Goal: Check status: Check status

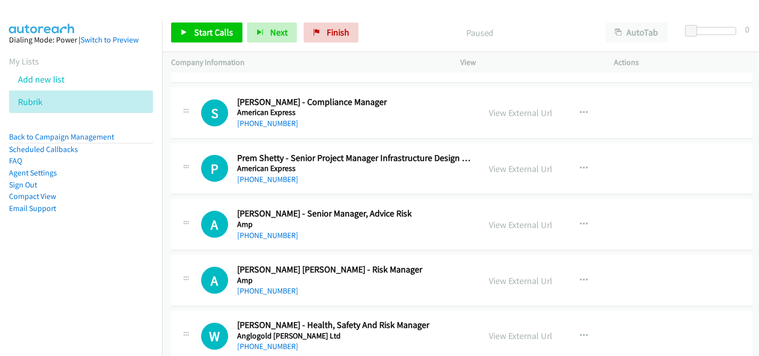
scroll to position [278, 0]
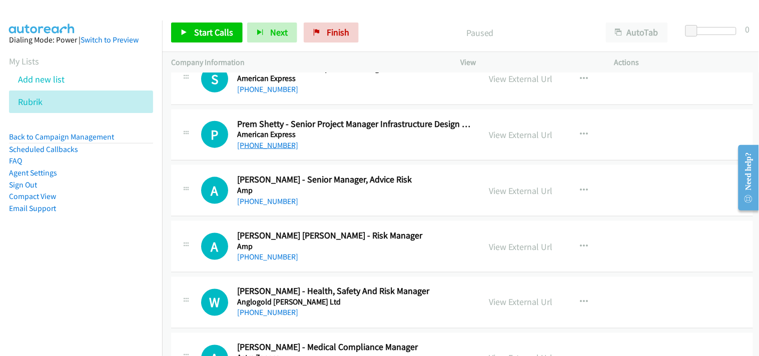
click at [279, 148] on link "[PHONE_NUMBER]" at bounding box center [267, 146] width 61 height 10
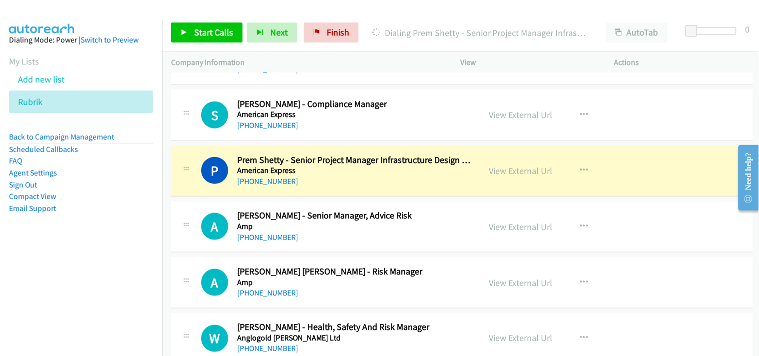
scroll to position [222, 0]
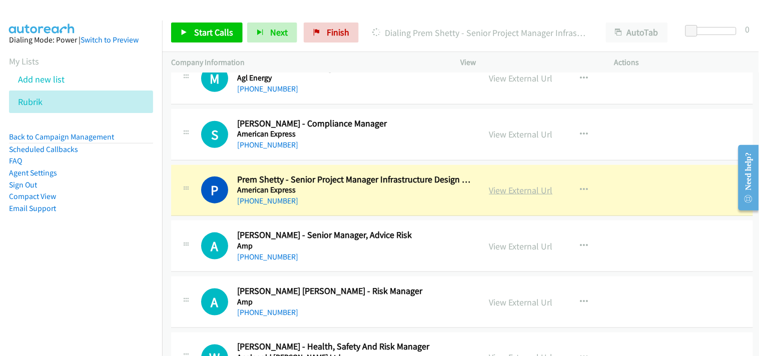
click at [516, 186] on link "View External Url" at bounding box center [521, 191] width 64 height 12
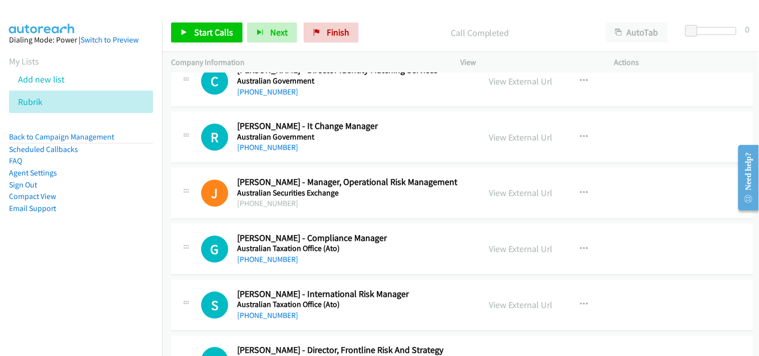
scroll to position [611, 0]
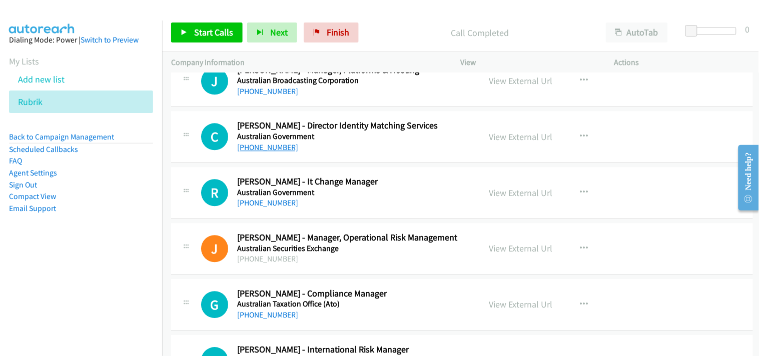
click at [269, 147] on link "[PHONE_NUMBER]" at bounding box center [267, 148] width 61 height 10
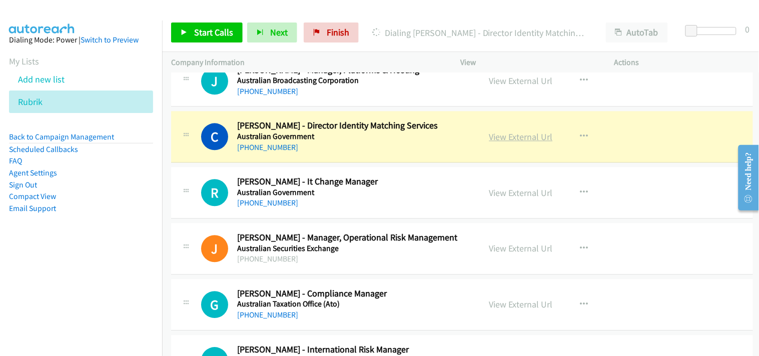
click at [517, 136] on link "View External Url" at bounding box center [521, 137] width 64 height 12
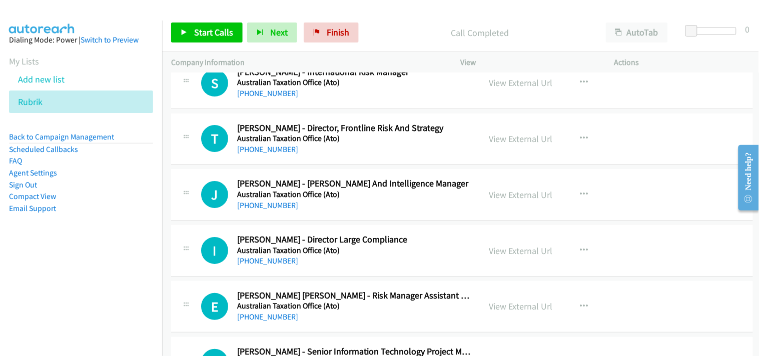
scroll to position [944, 0]
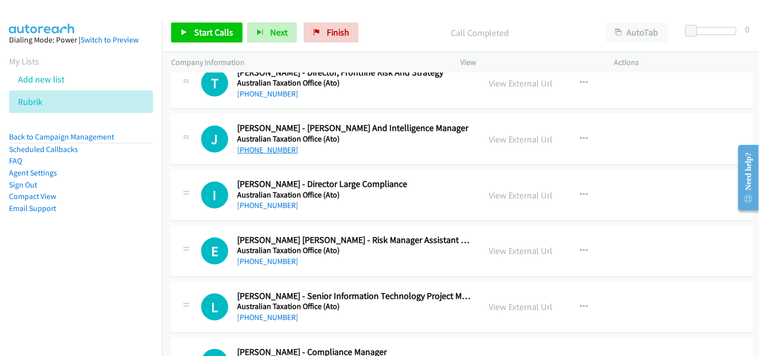
click at [277, 150] on link "[PHONE_NUMBER]" at bounding box center [267, 150] width 61 height 10
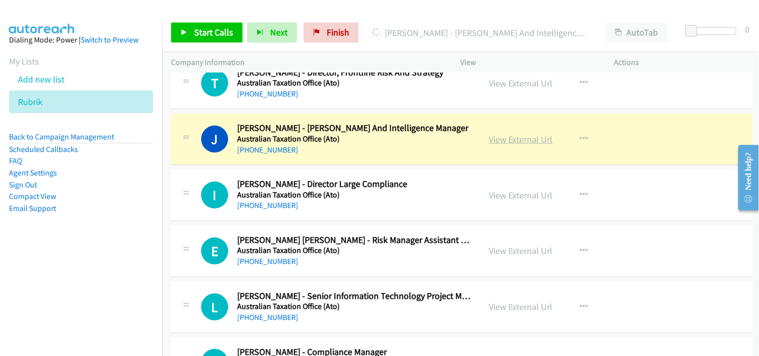
click at [509, 138] on link "View External Url" at bounding box center [521, 140] width 64 height 12
click at [519, 143] on link "View External Url" at bounding box center [521, 140] width 64 height 12
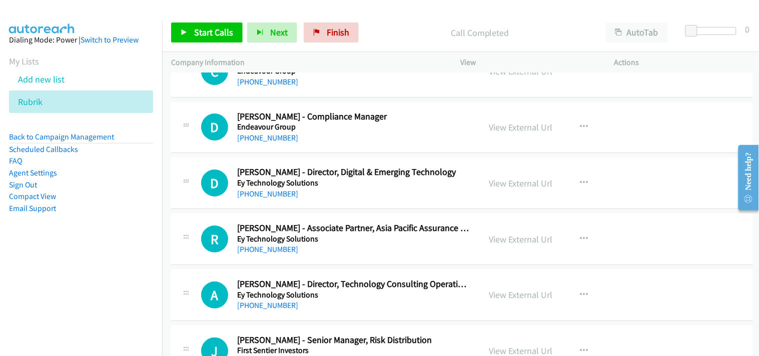
scroll to position [3889, 0]
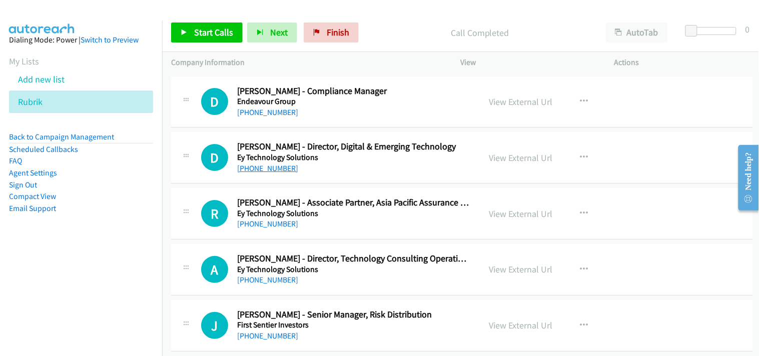
click at [266, 167] on link "[PHONE_NUMBER]" at bounding box center [267, 169] width 61 height 10
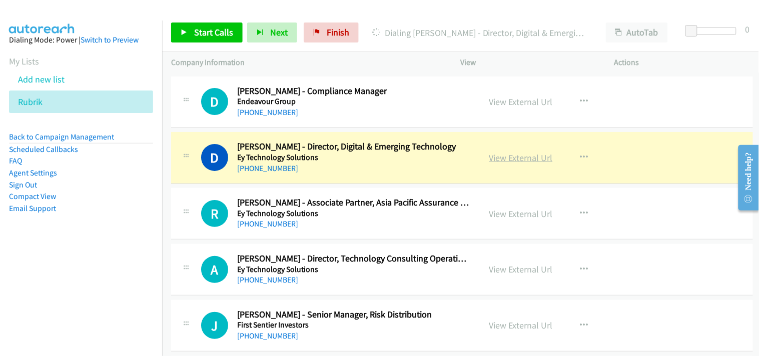
click at [513, 164] on link "View External Url" at bounding box center [521, 158] width 64 height 12
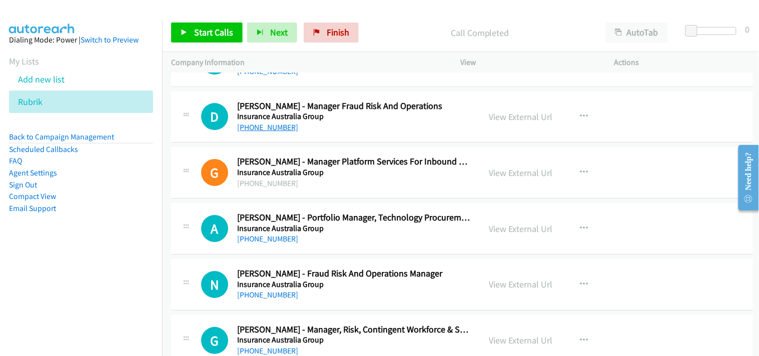
scroll to position [4834, 0]
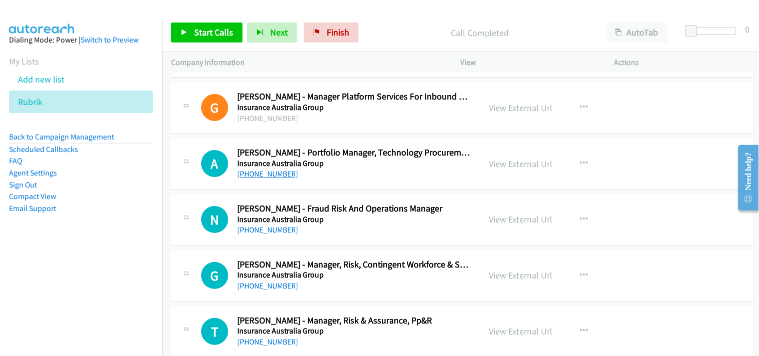
click at [261, 172] on link "[PHONE_NUMBER]" at bounding box center [267, 174] width 61 height 10
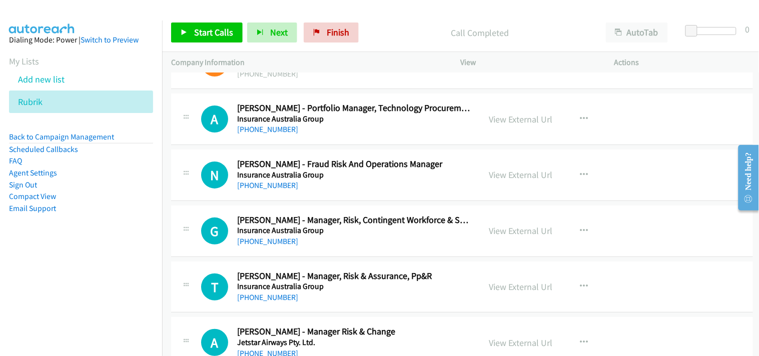
scroll to position [4889, 0]
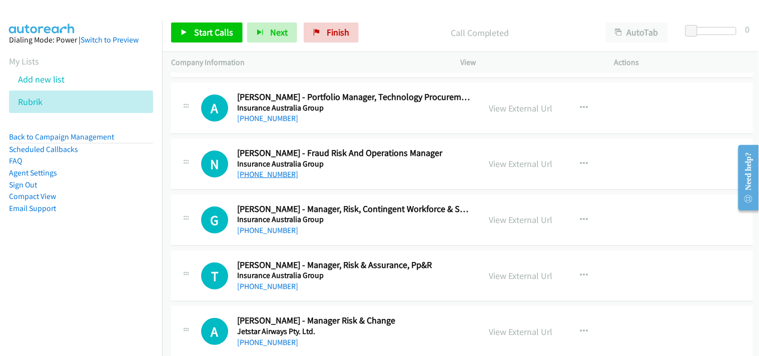
click at [274, 178] on link "[PHONE_NUMBER]" at bounding box center [267, 175] width 61 height 10
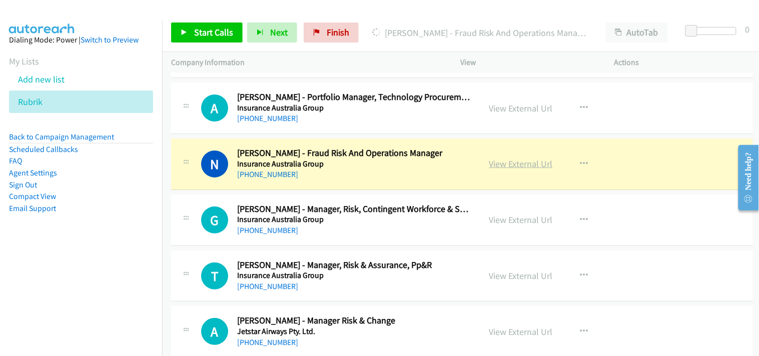
click at [506, 169] on link "View External Url" at bounding box center [521, 164] width 64 height 12
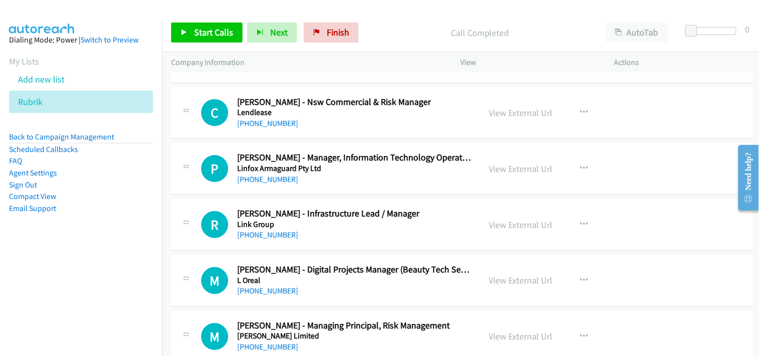
scroll to position [5723, 0]
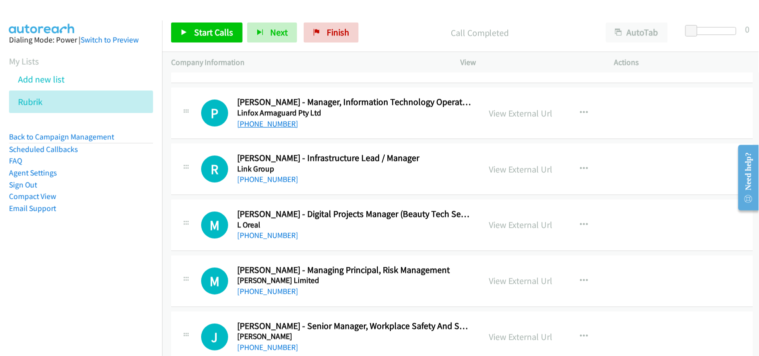
click at [275, 122] on link "[PHONE_NUMBER]" at bounding box center [267, 124] width 61 height 10
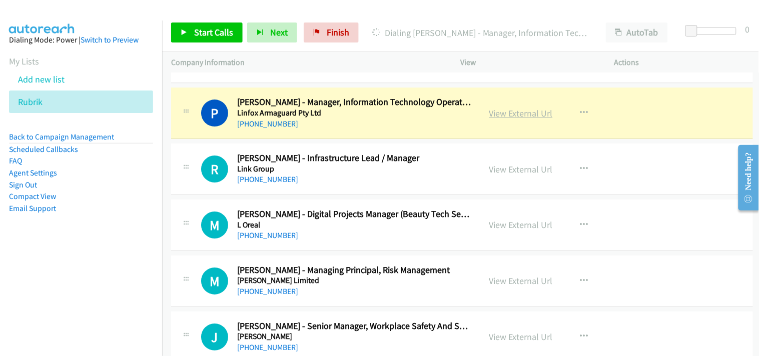
click at [536, 116] on link "View External Url" at bounding box center [521, 114] width 64 height 12
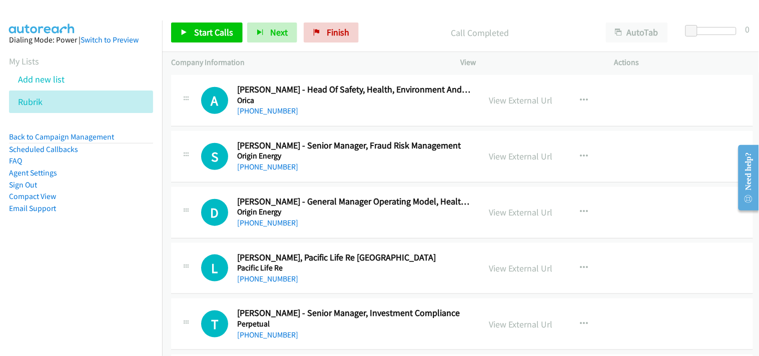
scroll to position [7057, 0]
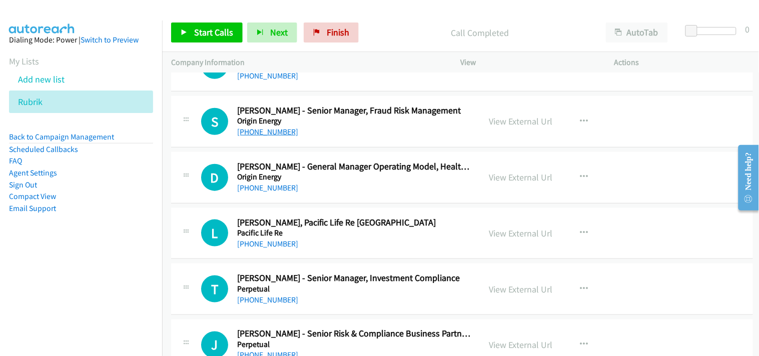
click at [263, 131] on link "[PHONE_NUMBER]" at bounding box center [267, 132] width 61 height 10
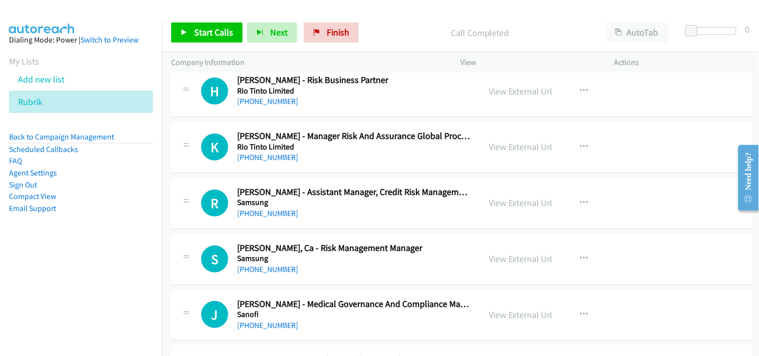
scroll to position [8834, 0]
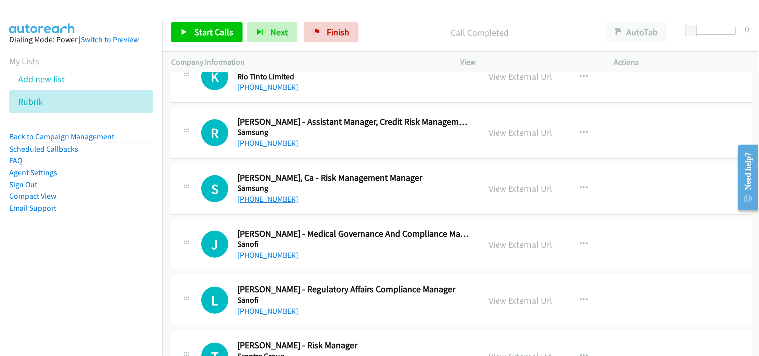
click at [278, 203] on link "[PHONE_NUMBER]" at bounding box center [267, 200] width 61 height 10
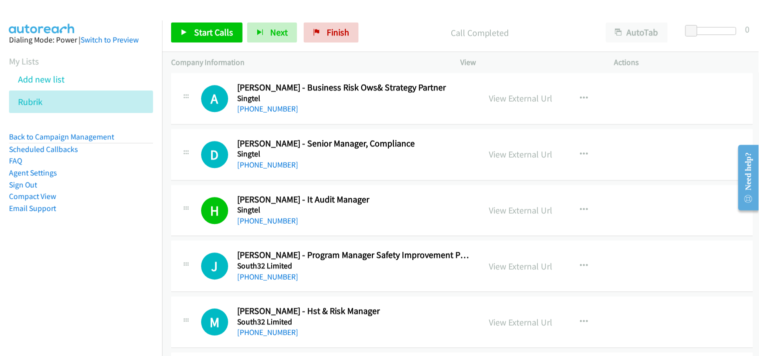
scroll to position [9445, 0]
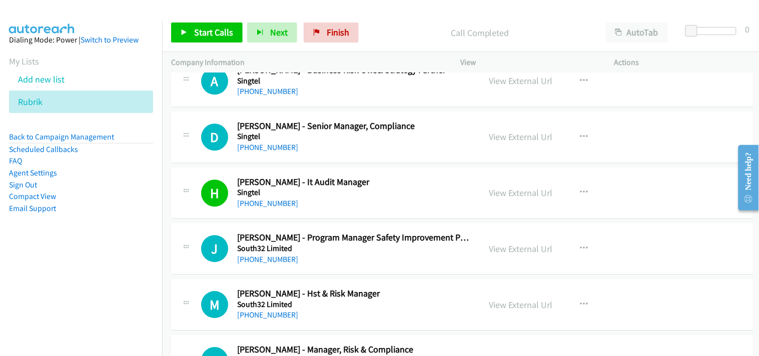
click at [267, 151] on link "[PHONE_NUMBER]" at bounding box center [267, 148] width 61 height 10
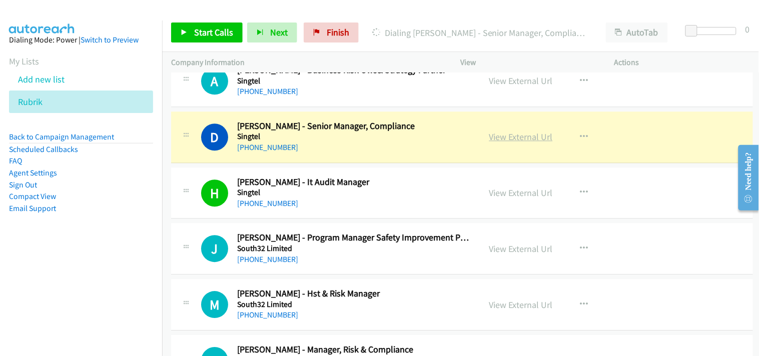
click at [503, 142] on link "View External Url" at bounding box center [521, 137] width 64 height 12
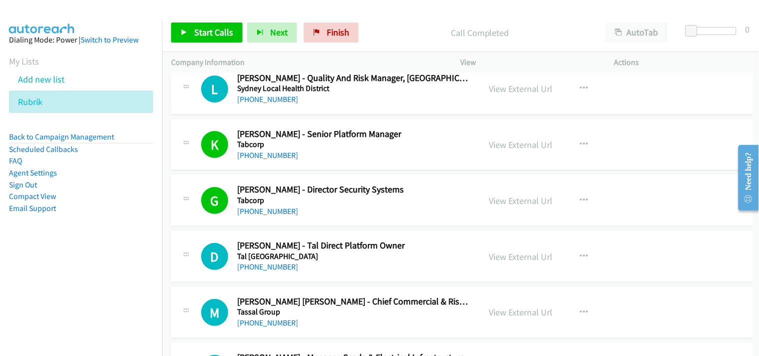
scroll to position [10779, 0]
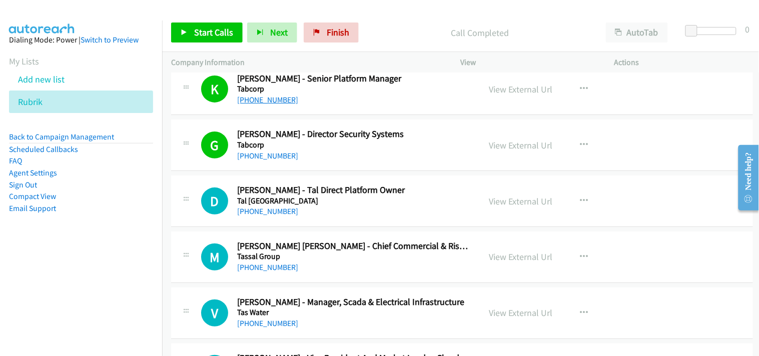
click at [270, 105] on link "[PHONE_NUMBER]" at bounding box center [267, 100] width 61 height 10
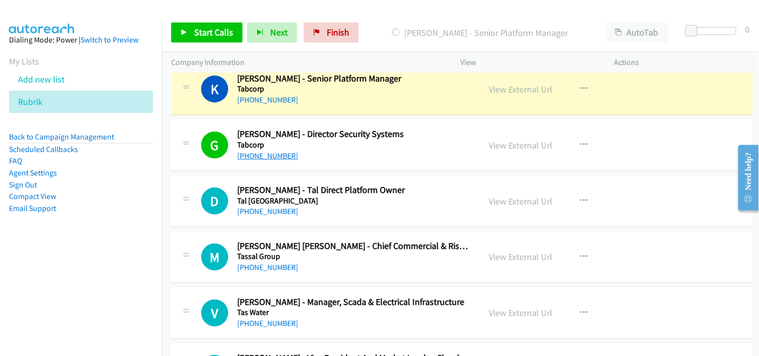
click at [273, 158] on link "[PHONE_NUMBER]" at bounding box center [267, 156] width 61 height 10
click at [502, 151] on link "View External Url" at bounding box center [521, 146] width 64 height 12
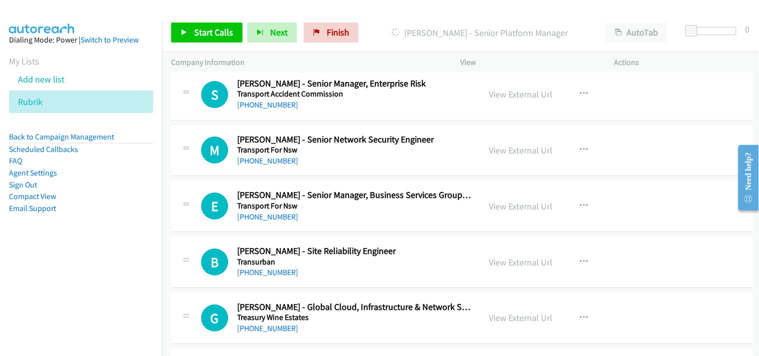
scroll to position [11668, 0]
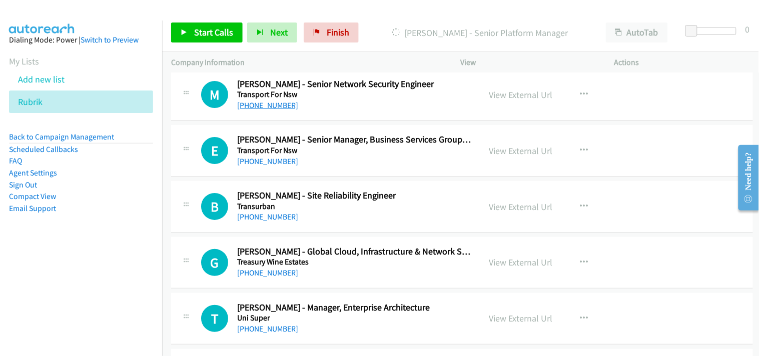
click at [259, 110] on link "[PHONE_NUMBER]" at bounding box center [267, 106] width 61 height 10
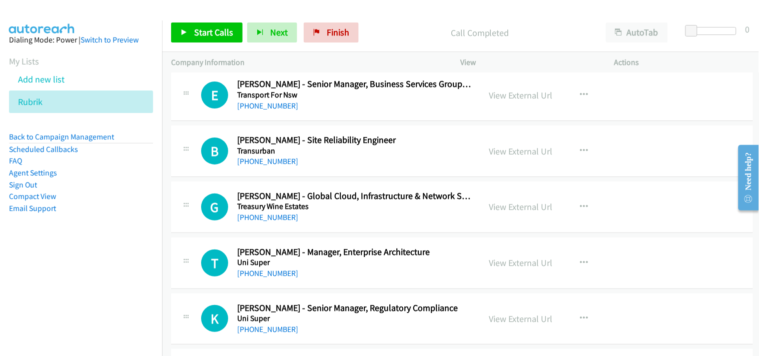
scroll to position [11779, 0]
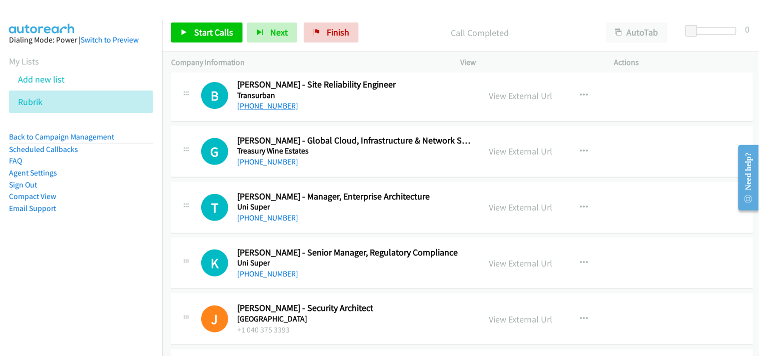
click at [254, 109] on link "[PHONE_NUMBER]" at bounding box center [267, 106] width 61 height 10
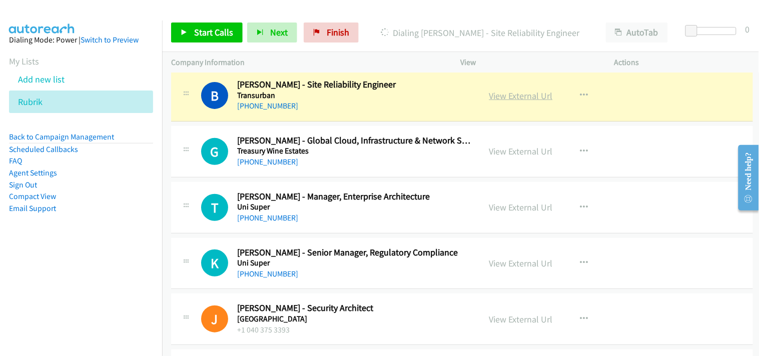
click at [509, 102] on link "View External Url" at bounding box center [521, 96] width 64 height 12
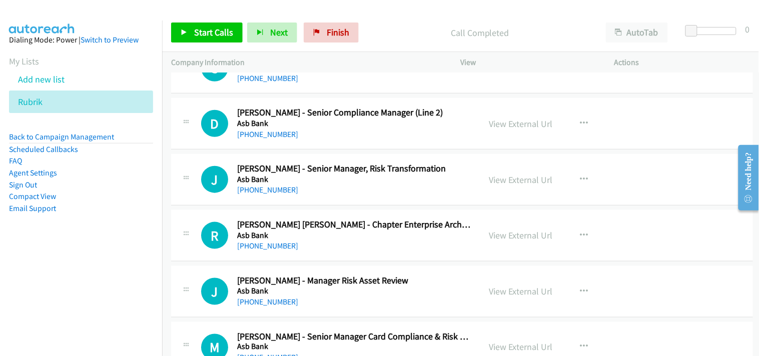
scroll to position [15835, 0]
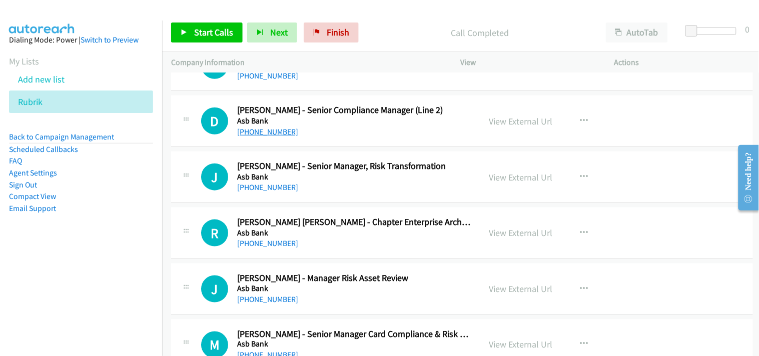
click at [266, 137] on link "[PHONE_NUMBER]" at bounding box center [267, 132] width 61 height 10
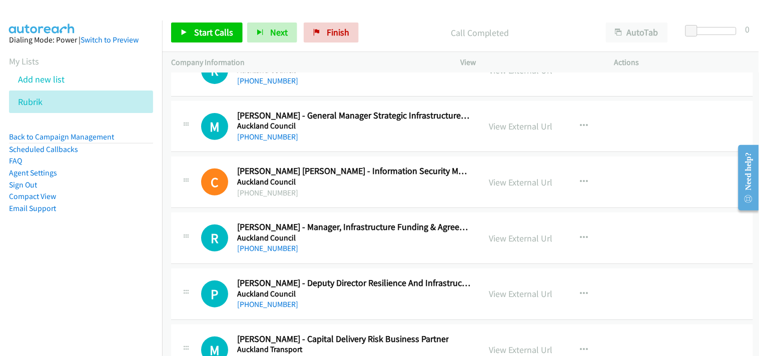
scroll to position [16780, 0]
